Goal: Task Accomplishment & Management: Use online tool/utility

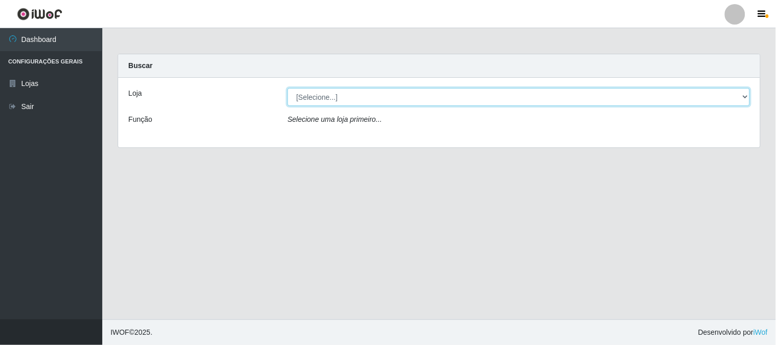
click at [739, 96] on select "[Selecione...] Rede Compras Supermercados - LOJA 1" at bounding box center [518, 97] width 462 height 18
select select "158"
click at [287, 88] on select "[Selecione...] Rede Compras Supermercados - LOJA 1" at bounding box center [518, 97] width 462 height 18
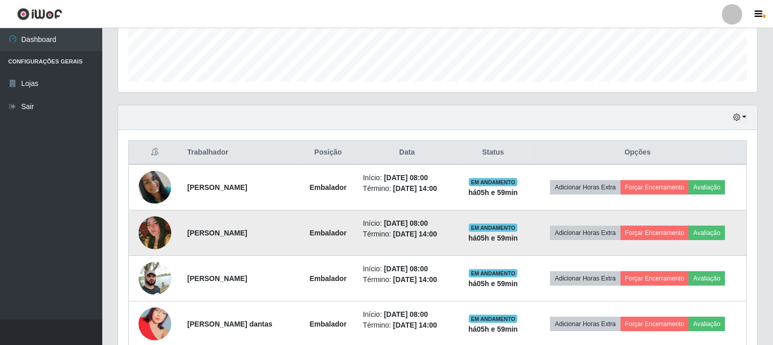
scroll to position [397, 0]
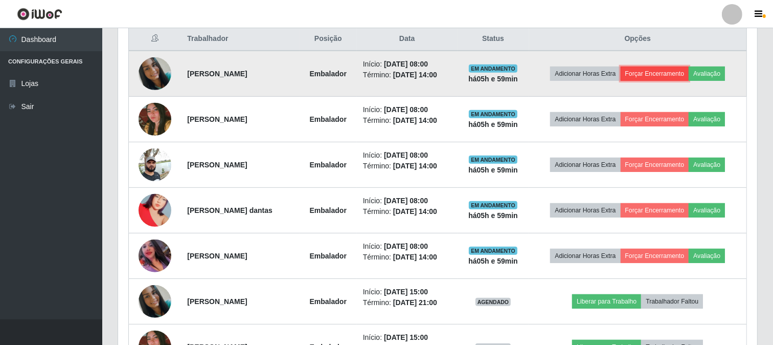
click at [686, 71] on button "Forçar Encerramento" at bounding box center [655, 73] width 69 height 14
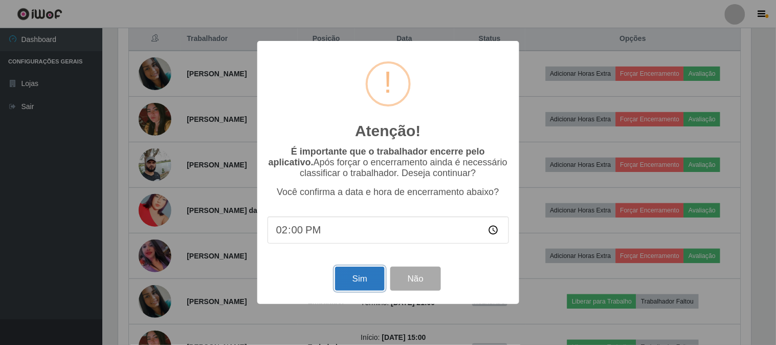
click at [356, 283] on button "Sim" at bounding box center [360, 279] width 50 height 24
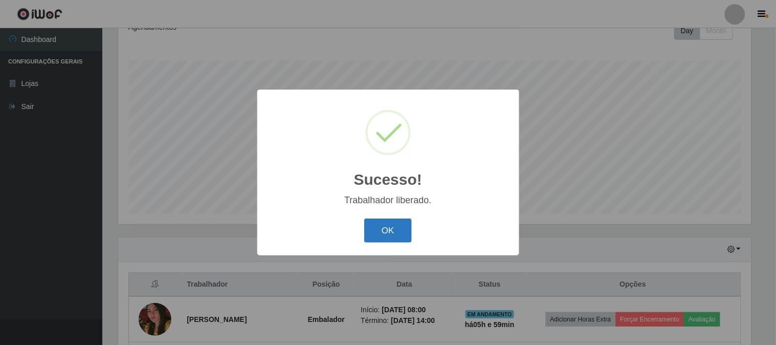
click at [397, 234] on button "OK" at bounding box center [388, 230] width 48 height 24
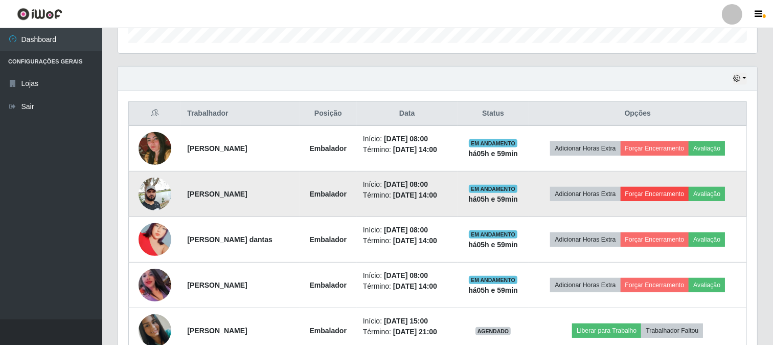
scroll to position [436, 0]
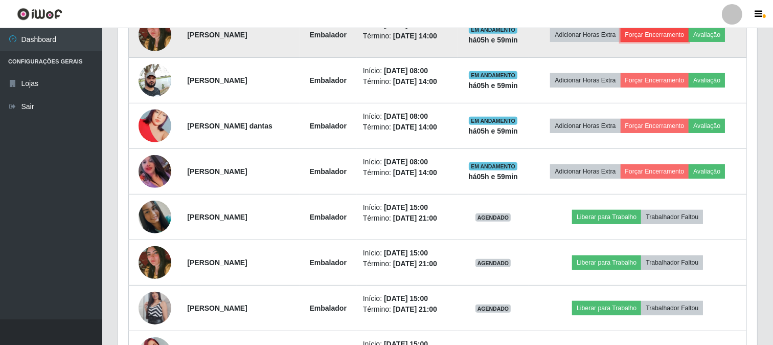
click at [677, 36] on button "Forçar Encerramento" at bounding box center [655, 35] width 69 height 14
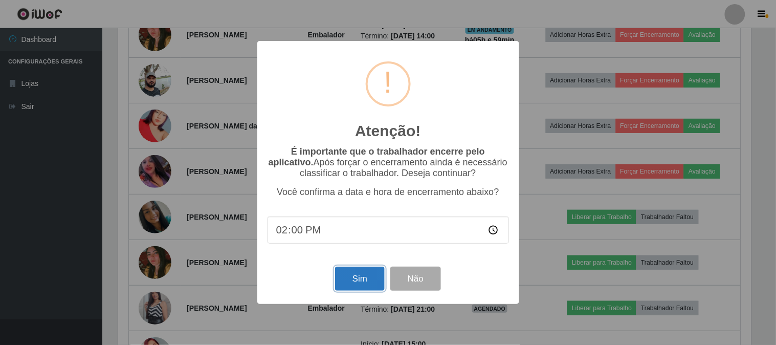
click at [374, 279] on button "Sim" at bounding box center [360, 279] width 50 height 24
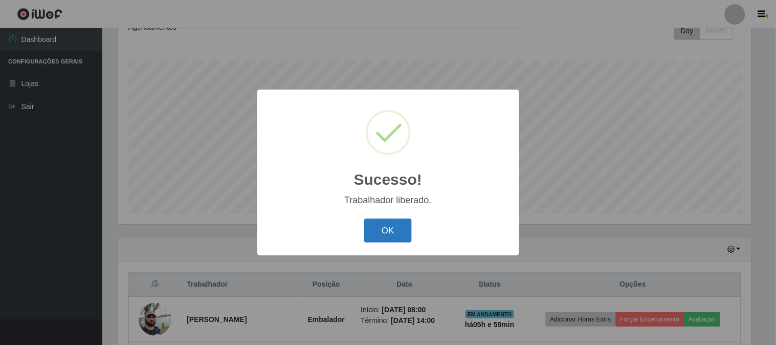
click at [383, 234] on button "OK" at bounding box center [388, 230] width 48 height 24
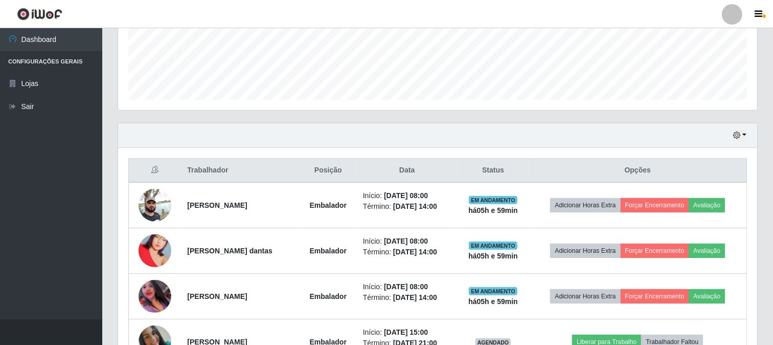
scroll to position [323, 0]
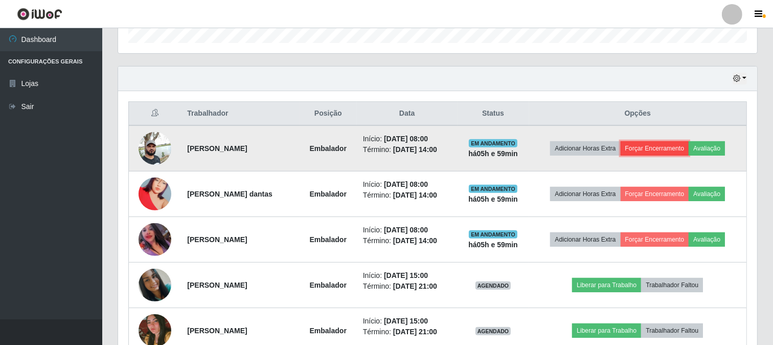
click at [673, 149] on button "Forçar Encerramento" at bounding box center [655, 148] width 69 height 14
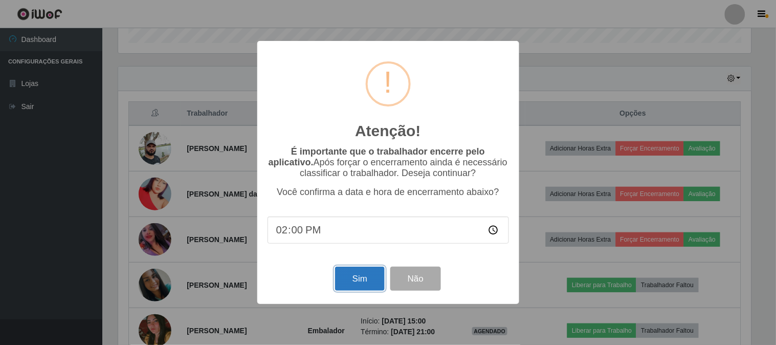
click at [373, 282] on button "Sim" at bounding box center [360, 279] width 50 height 24
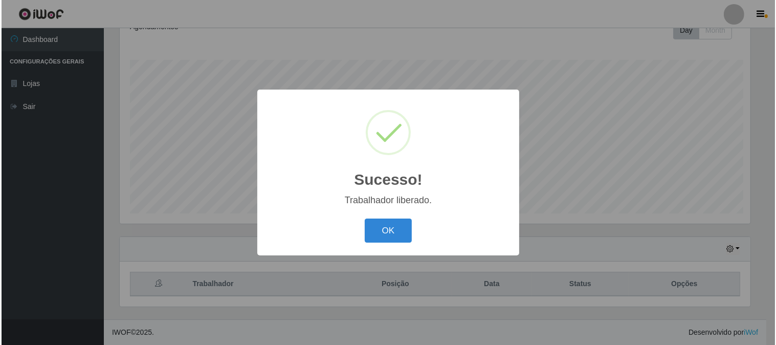
scroll to position [0, 0]
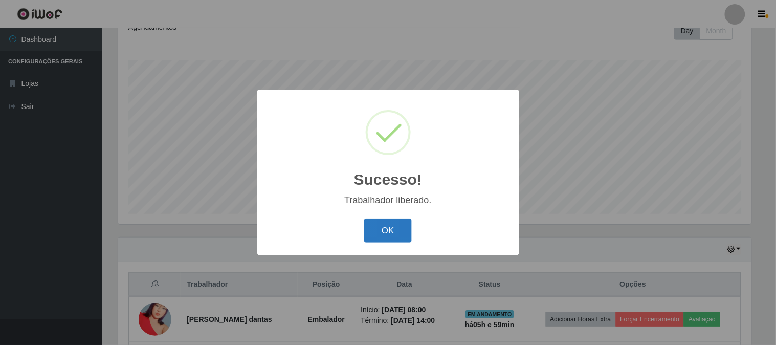
click at [384, 220] on button "OK" at bounding box center [388, 230] width 48 height 24
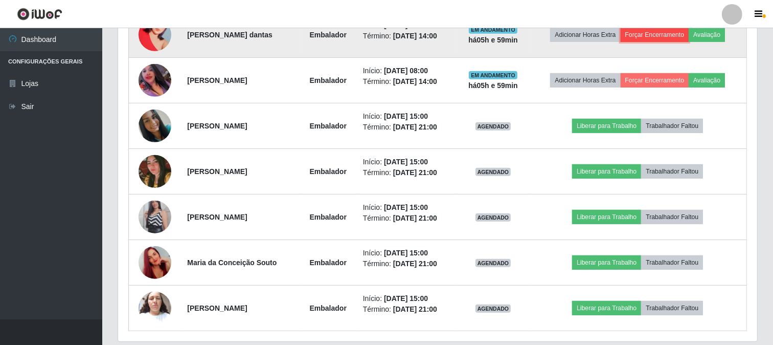
click at [674, 33] on button "Forçar Encerramento" at bounding box center [655, 35] width 69 height 14
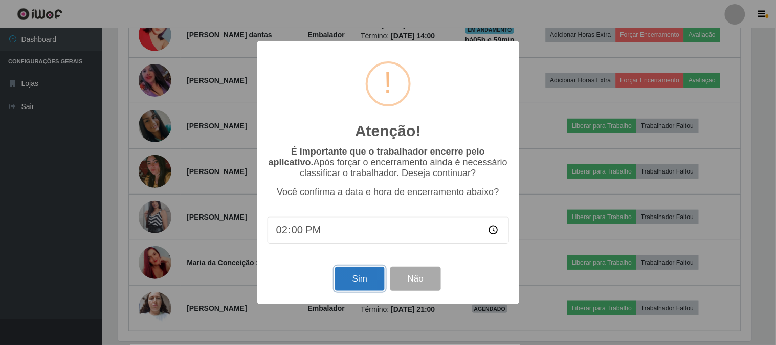
click at [370, 272] on button "Sim" at bounding box center [360, 279] width 50 height 24
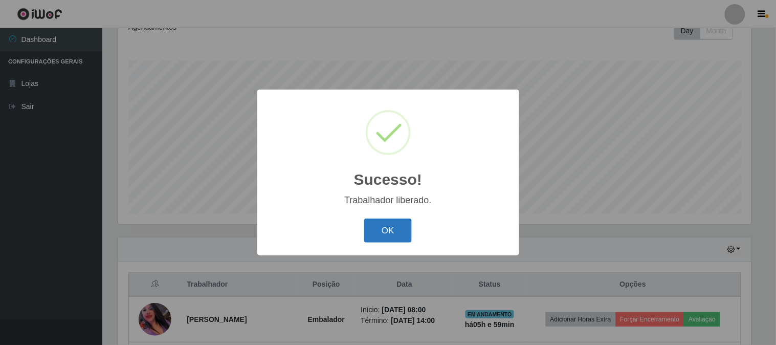
click at [391, 225] on button "OK" at bounding box center [388, 230] width 48 height 24
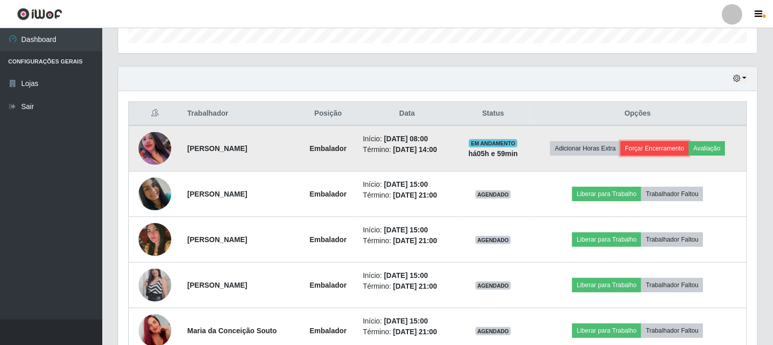
click at [658, 150] on button "Forçar Encerramento" at bounding box center [655, 148] width 69 height 14
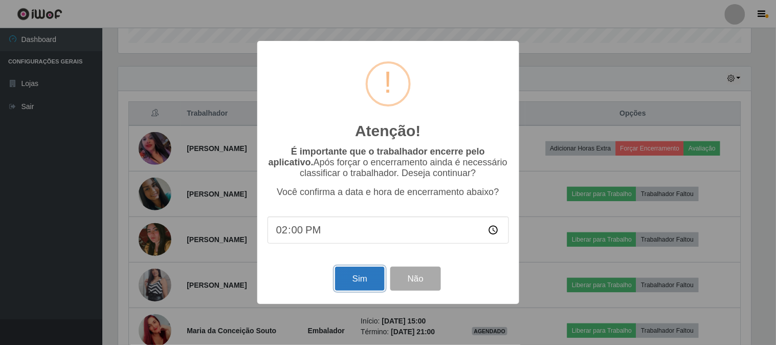
click at [374, 286] on button "Sim" at bounding box center [360, 279] width 50 height 24
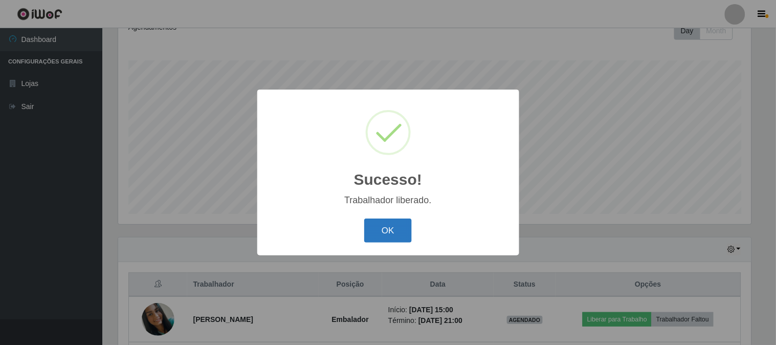
click at [397, 229] on button "OK" at bounding box center [388, 230] width 48 height 24
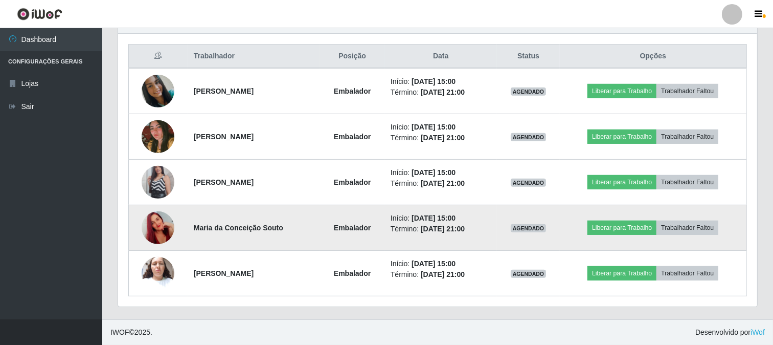
click at [154, 231] on img at bounding box center [158, 227] width 33 height 58
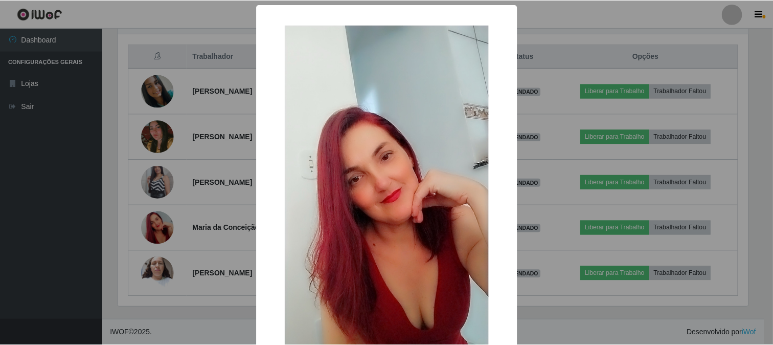
scroll to position [108, 0]
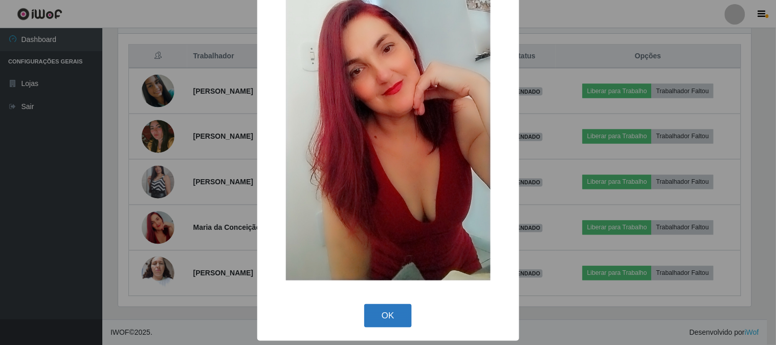
click at [391, 313] on button "OK" at bounding box center [388, 316] width 48 height 24
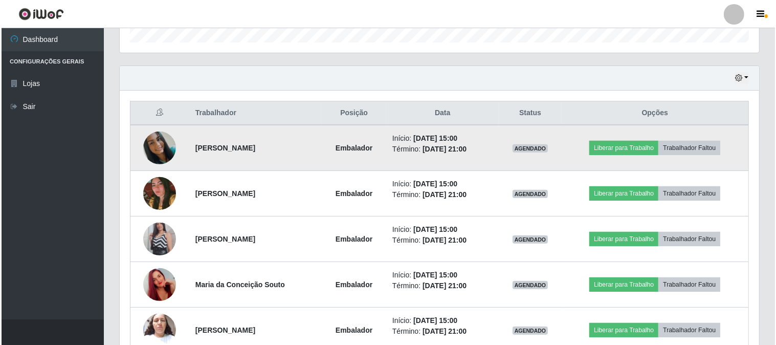
scroll to position [380, 0]
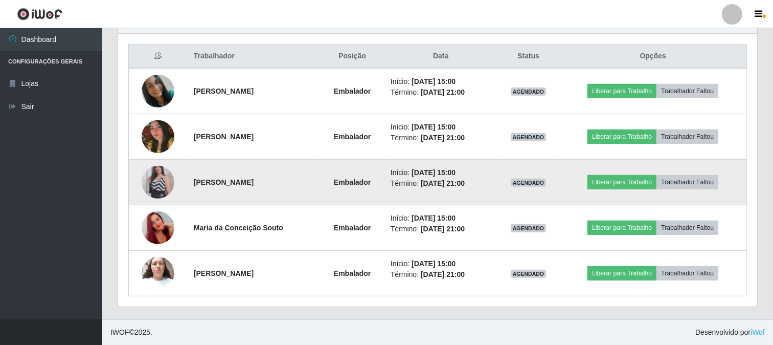
click at [160, 186] on img at bounding box center [158, 182] width 33 height 58
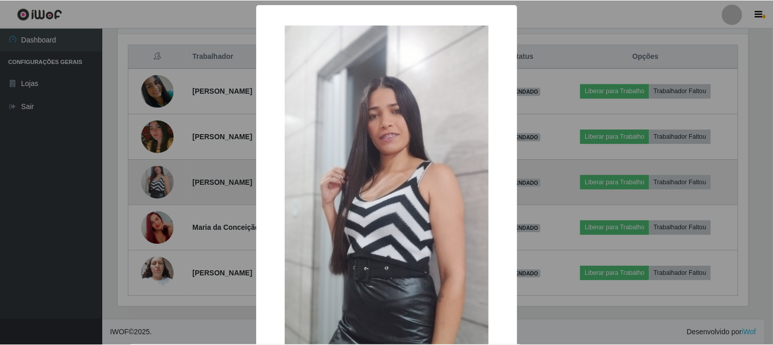
scroll to position [212, 633]
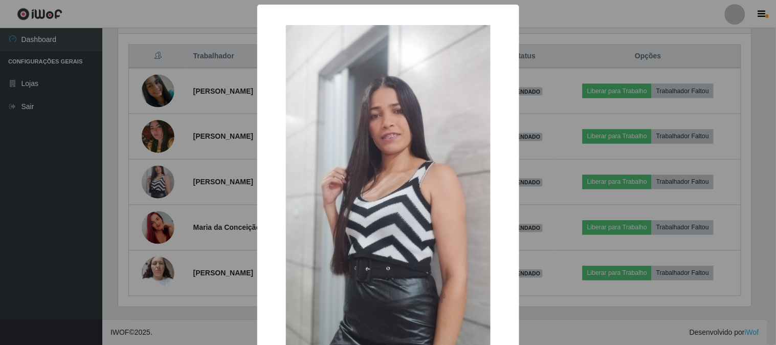
click at [214, 177] on div "× OK Cancel" at bounding box center [388, 172] width 776 height 345
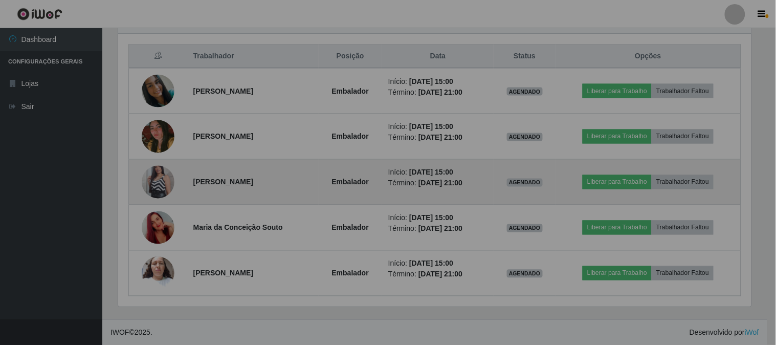
scroll to position [212, 639]
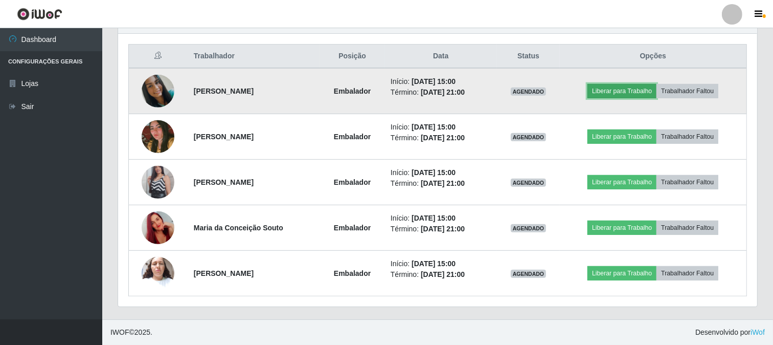
click at [620, 85] on button "Liberar para Trabalho" at bounding box center [622, 91] width 69 height 14
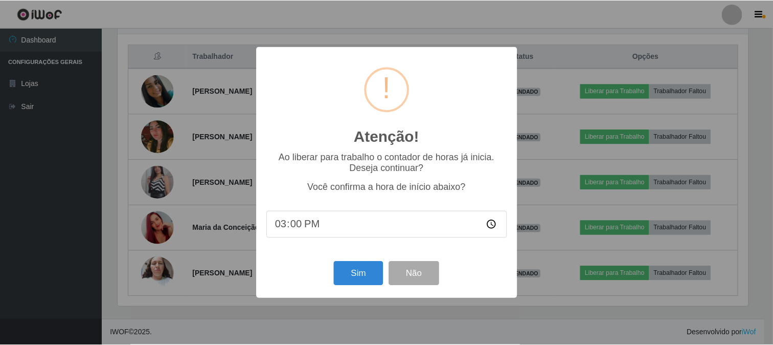
scroll to position [212, 633]
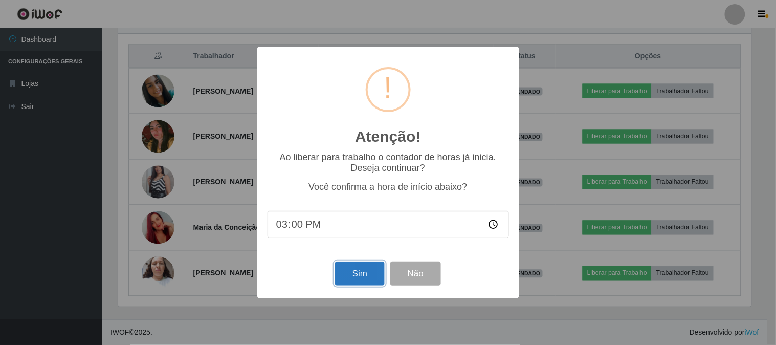
click at [353, 282] on button "Sim" at bounding box center [360, 273] width 50 height 24
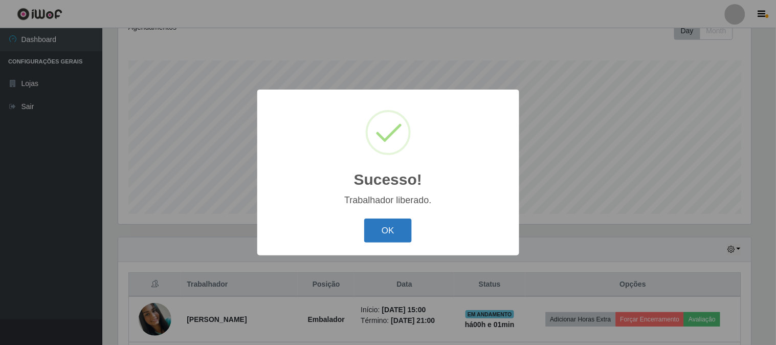
click at [395, 234] on button "OK" at bounding box center [388, 230] width 48 height 24
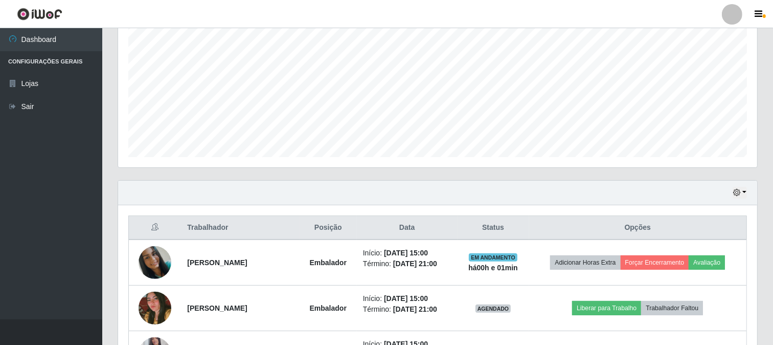
scroll to position [266, 0]
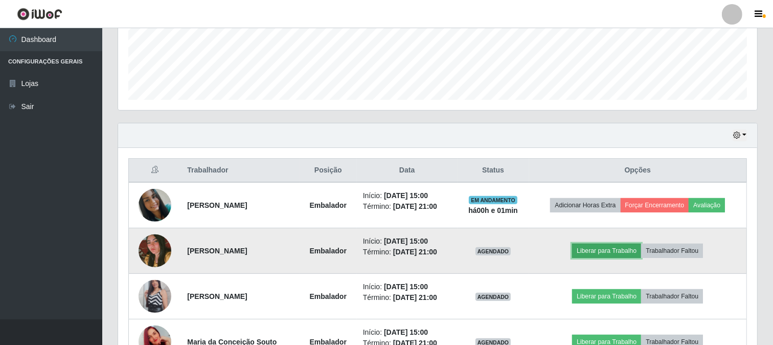
click at [617, 246] on button "Liberar para Trabalho" at bounding box center [606, 250] width 69 height 14
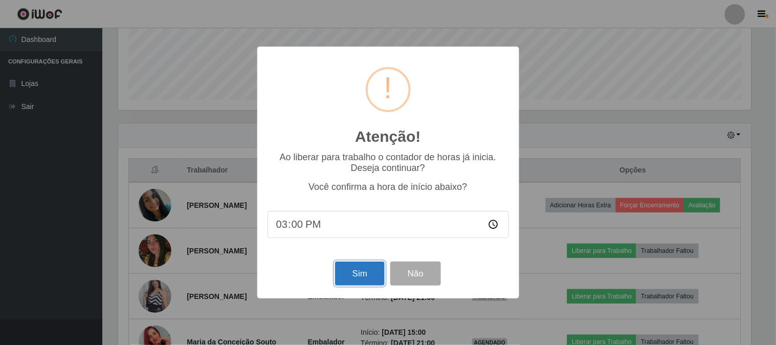
click at [356, 275] on button "Sim" at bounding box center [360, 273] width 50 height 24
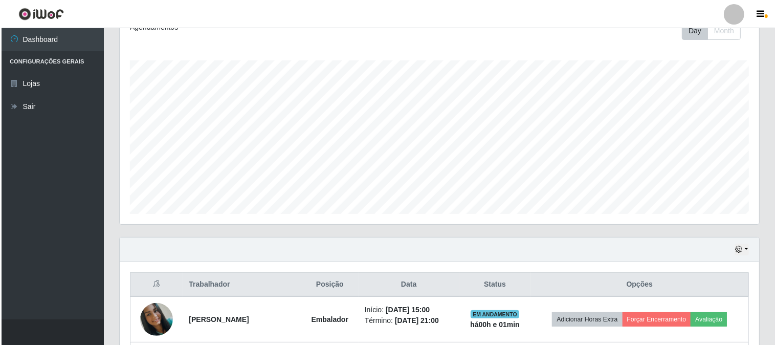
scroll to position [266, 0]
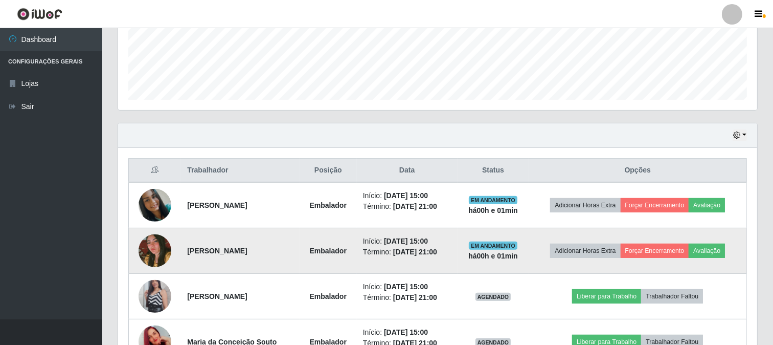
click at [164, 252] on img at bounding box center [155, 250] width 33 height 49
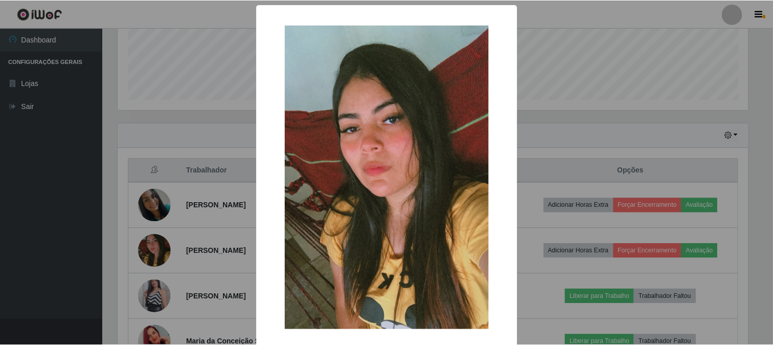
scroll to position [49, 0]
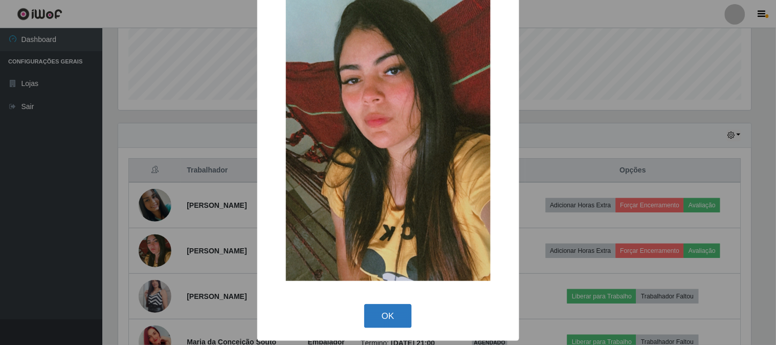
click at [379, 307] on button "OK" at bounding box center [388, 316] width 48 height 24
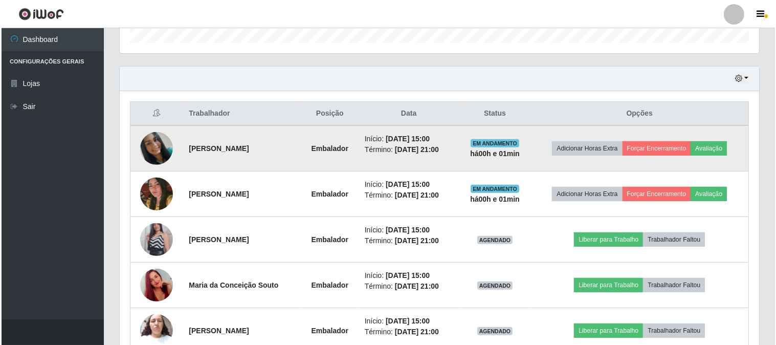
scroll to position [380, 0]
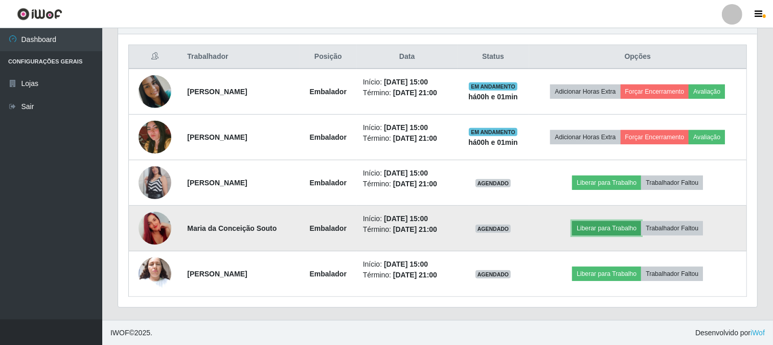
click at [602, 231] on button "Liberar para Trabalho" at bounding box center [606, 228] width 69 height 14
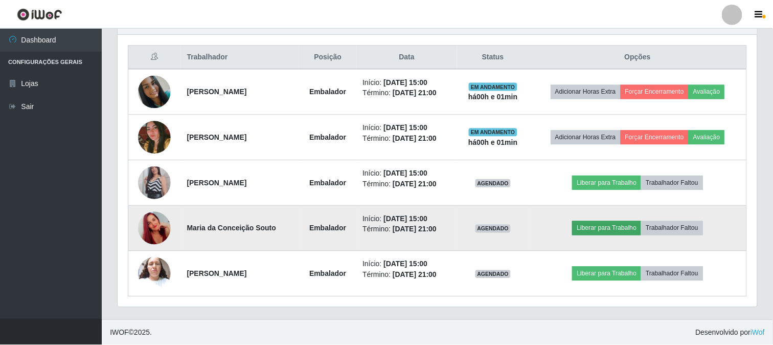
scroll to position [212, 633]
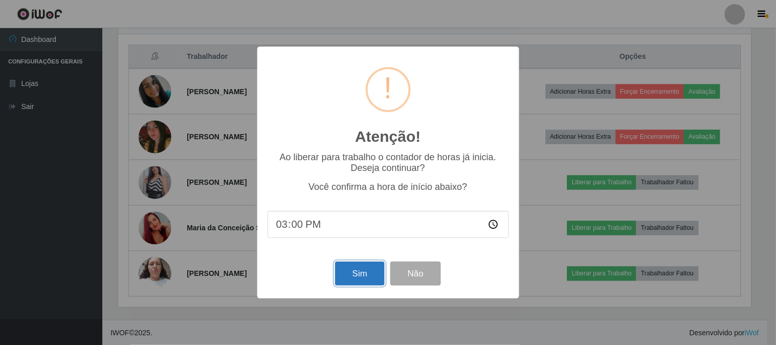
click at [347, 275] on button "Sim" at bounding box center [360, 273] width 50 height 24
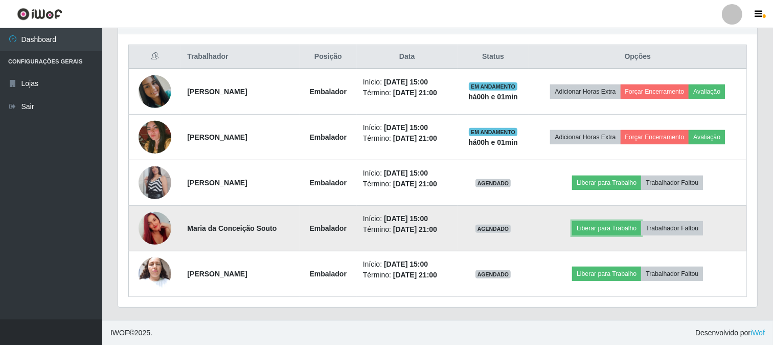
scroll to position [212, 639]
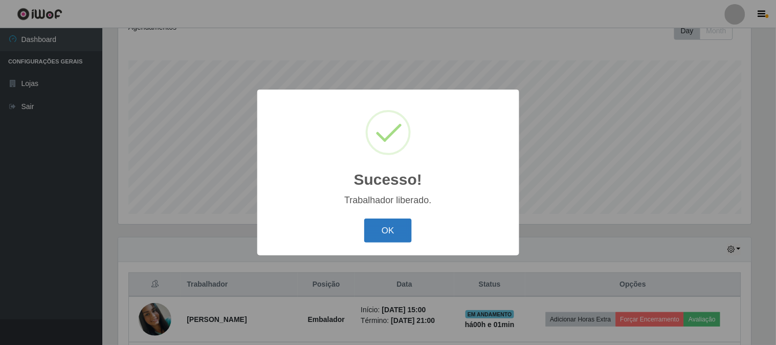
click at [387, 234] on button "OK" at bounding box center [388, 230] width 48 height 24
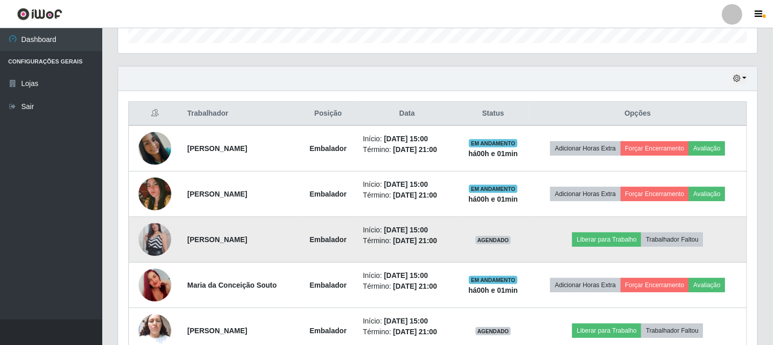
click at [167, 233] on img at bounding box center [155, 239] width 33 height 58
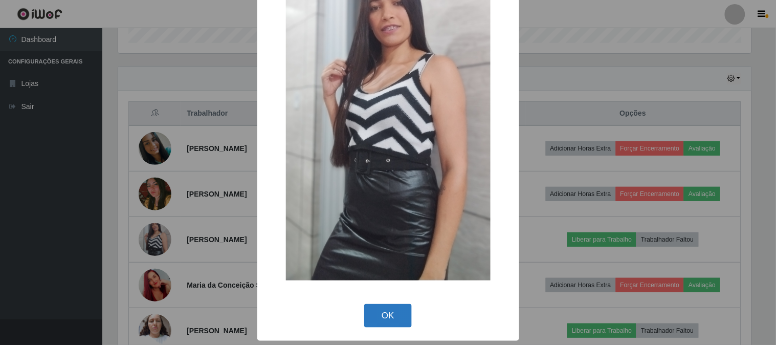
click at [380, 316] on button "OK" at bounding box center [388, 316] width 48 height 24
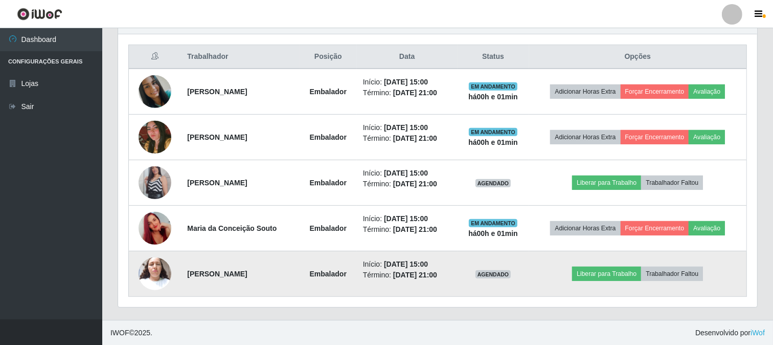
click at [144, 267] on img at bounding box center [155, 273] width 33 height 43
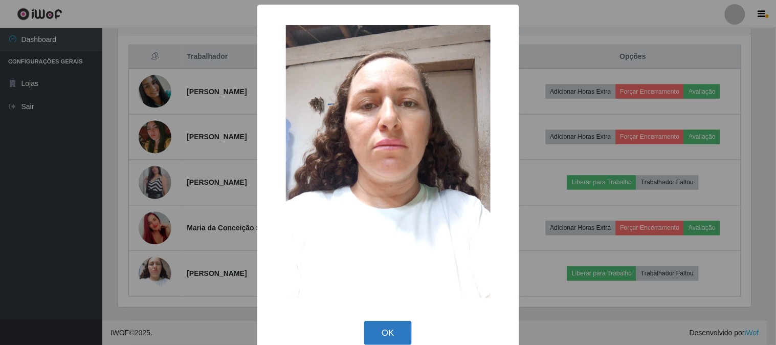
click at [391, 333] on button "OK" at bounding box center [388, 333] width 48 height 24
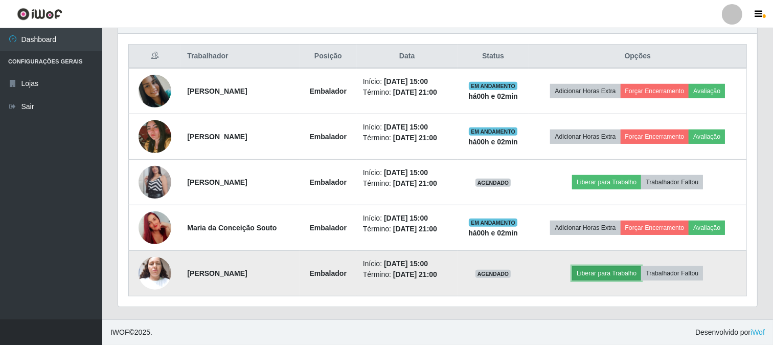
click at [602, 274] on button "Liberar para Trabalho" at bounding box center [606, 273] width 69 height 14
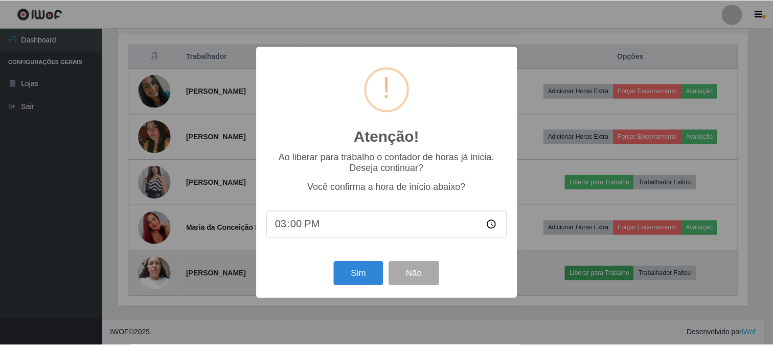
scroll to position [212, 633]
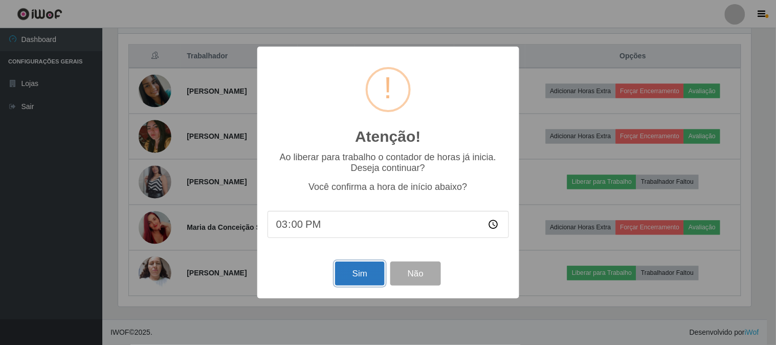
click at [366, 271] on button "Sim" at bounding box center [360, 273] width 50 height 24
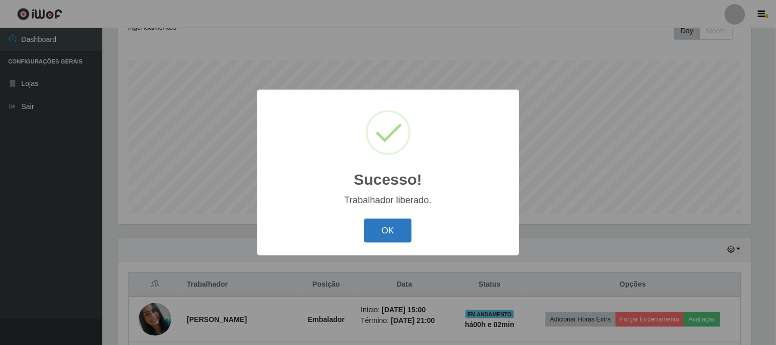
click at [392, 224] on button "OK" at bounding box center [388, 230] width 48 height 24
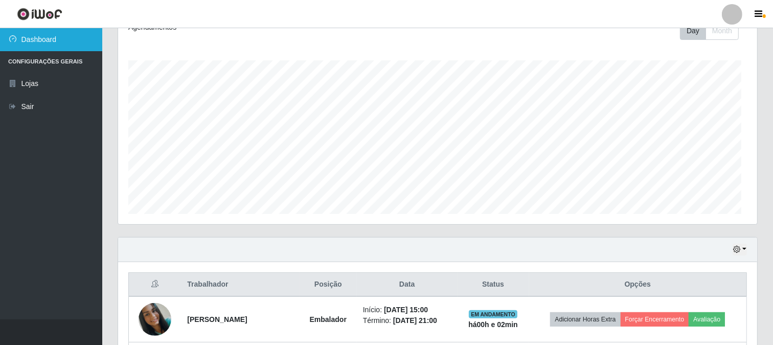
scroll to position [212, 639]
